Goal: Information Seeking & Learning: Learn about a topic

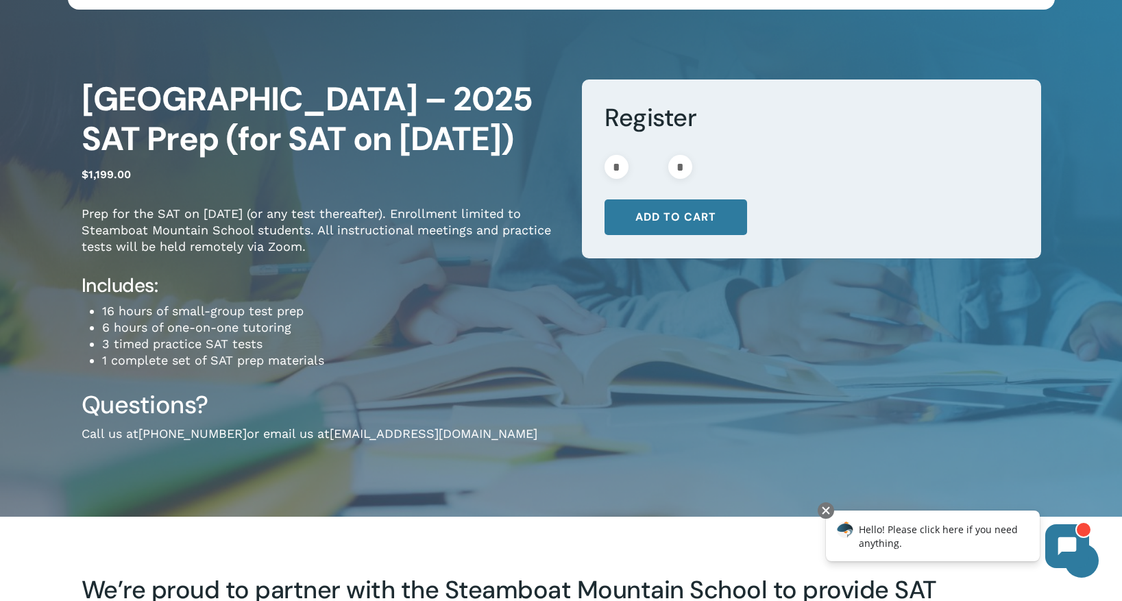
scroll to position [75, 0]
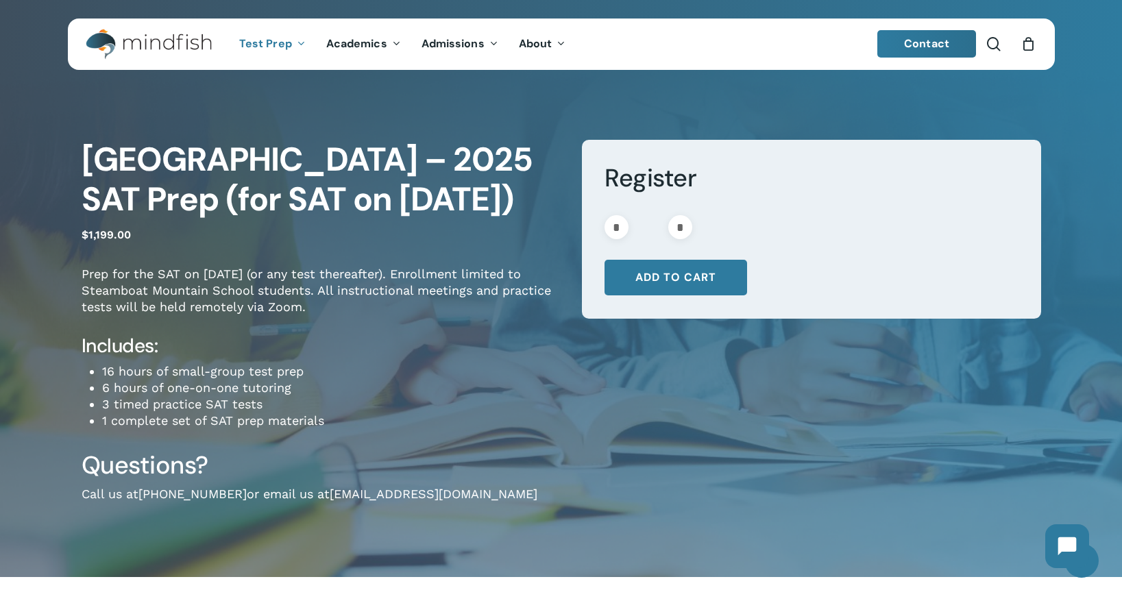
click at [171, 40] on img "Main Menu" at bounding box center [142, 44] width 112 height 31
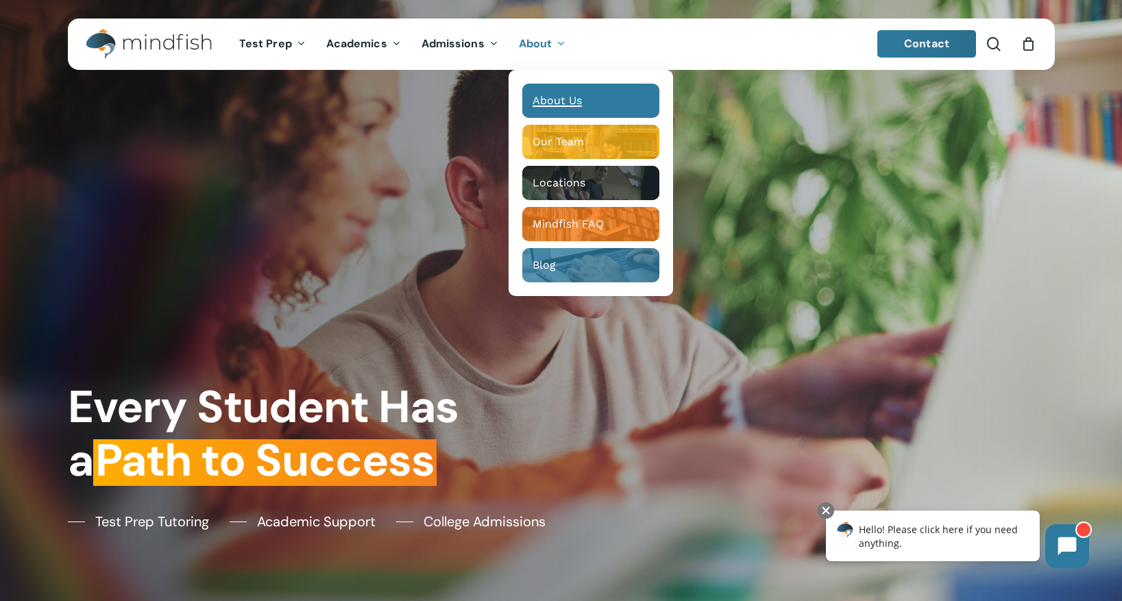
click at [559, 96] on span "About Us" at bounding box center [557, 100] width 49 height 13
